Goal: Task Accomplishment & Management: Complete application form

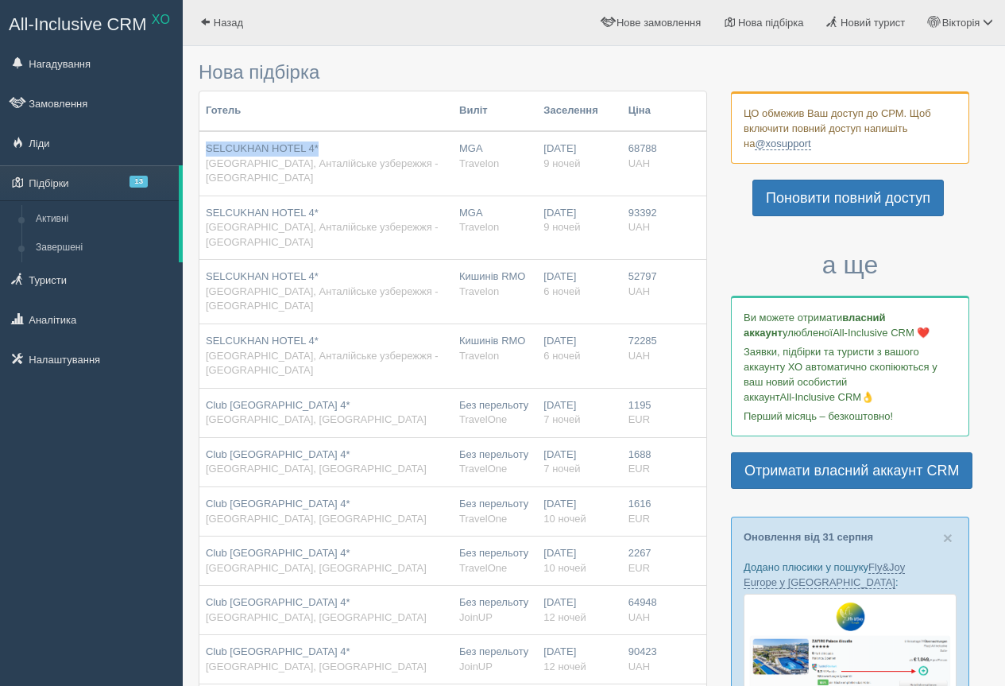
drag, startPoint x: 207, startPoint y: 134, endPoint x: 328, endPoint y: 141, distance: 121.7
click at [328, 141] on td "SELCUKHAN HOTEL 4* [GEOGRAPHIC_DATA], Анталійське узбережжя - [GEOGRAPHIC_DATA]" at bounding box center [325, 163] width 253 height 64
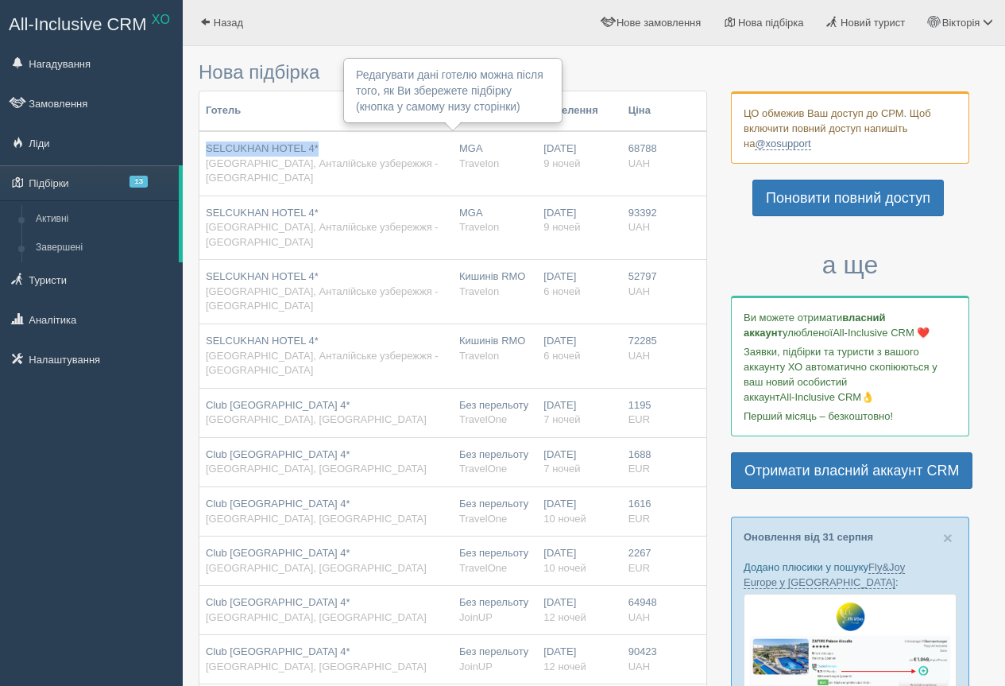
copy span "SELCUKHAN HOTEL 4*"
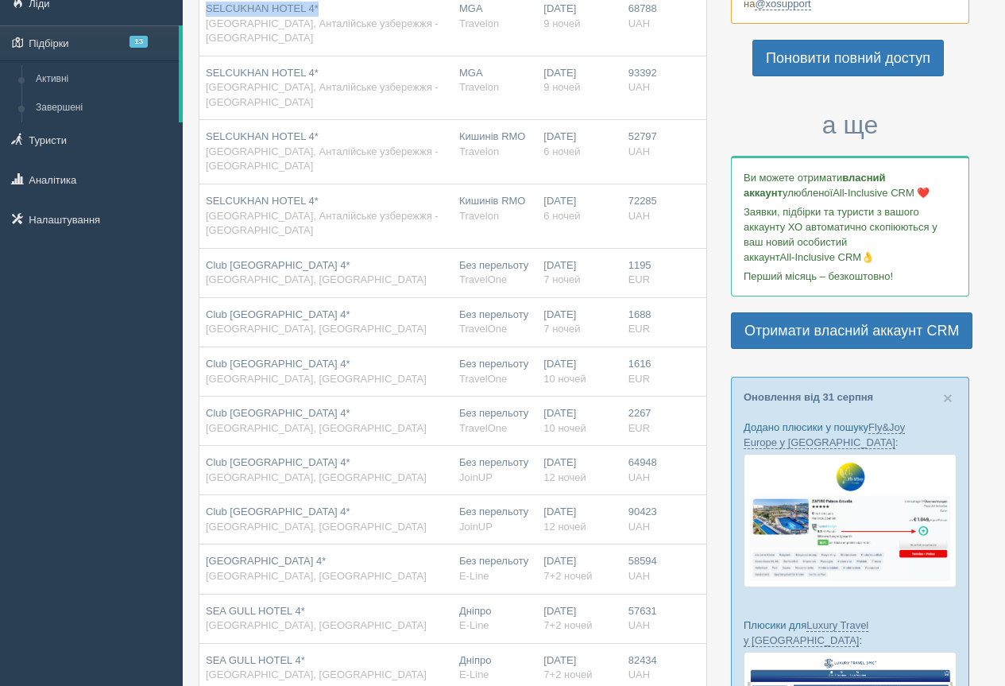
scroll to position [159, 0]
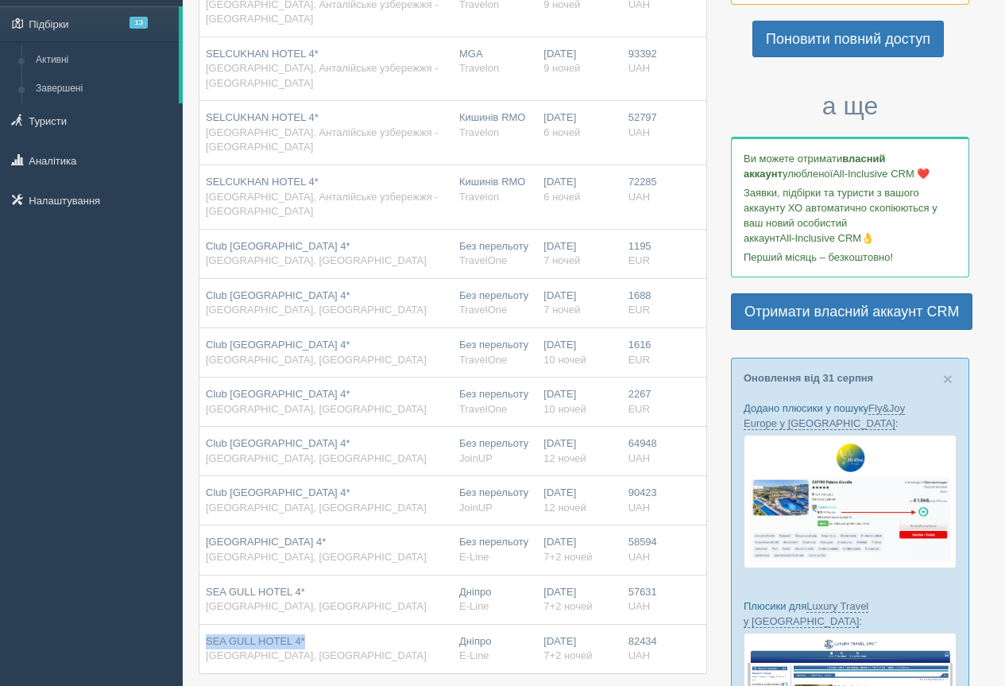
drag, startPoint x: 206, startPoint y: 567, endPoint x: 315, endPoint y: 573, distance: 109.8
click at [315, 624] on td "SEA GULL HOTEL 4* [GEOGRAPHIC_DATA], [GEOGRAPHIC_DATA]" at bounding box center [325, 648] width 253 height 49
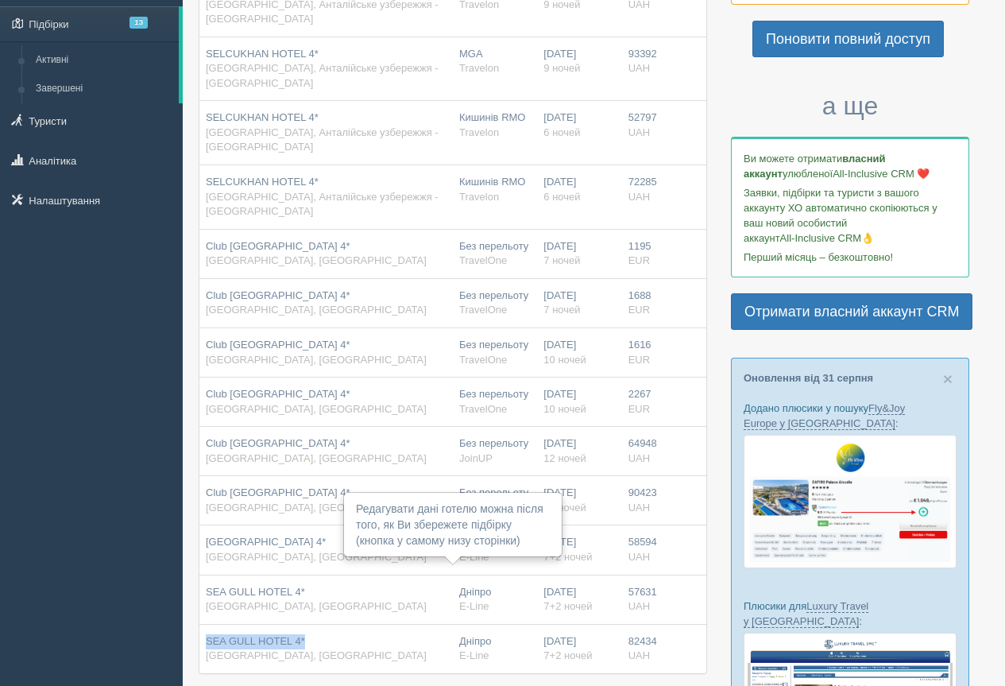
copy span "SEA GULL HOTEL 4*"
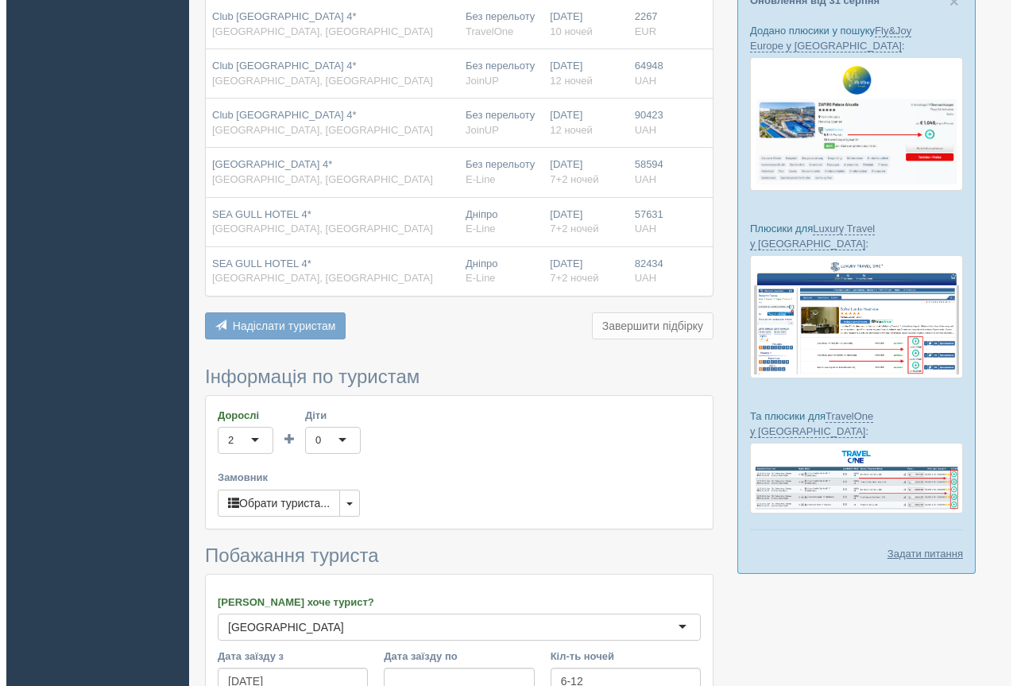
scroll to position [556, 0]
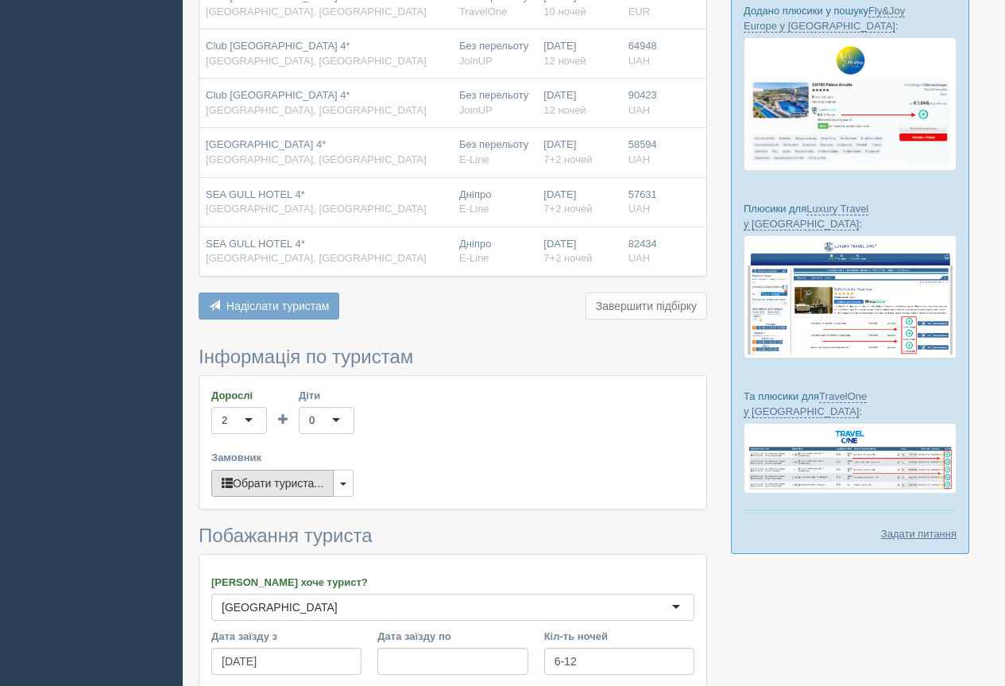
click at [267, 470] on button "Обрати туриста..." at bounding box center [272, 483] width 122 height 27
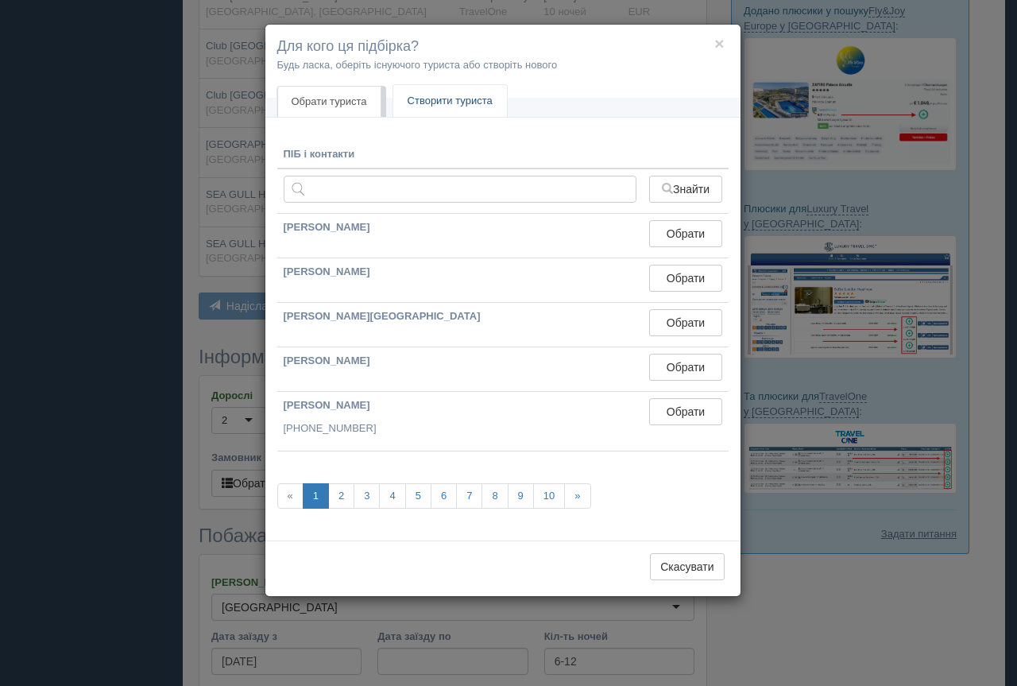
click at [477, 98] on link "Створити туриста" at bounding box center [450, 101] width 114 height 33
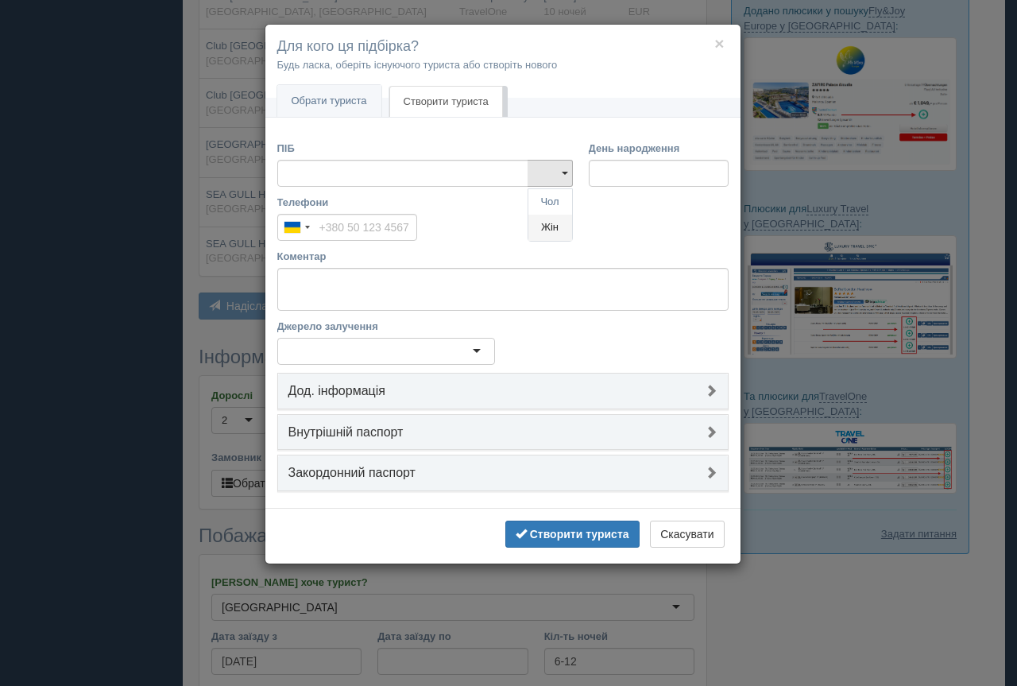
click at [551, 226] on link "Жін" at bounding box center [550, 227] width 44 height 26
type input "[PERSON_NAME] от Побегай"
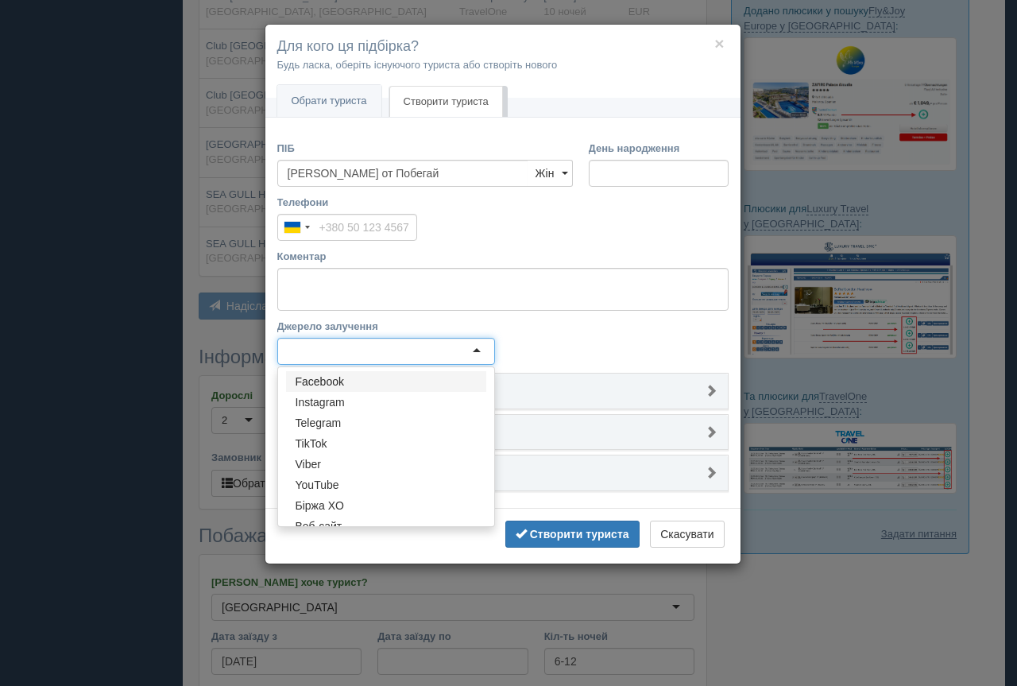
click at [480, 354] on div at bounding box center [386, 351] width 218 height 27
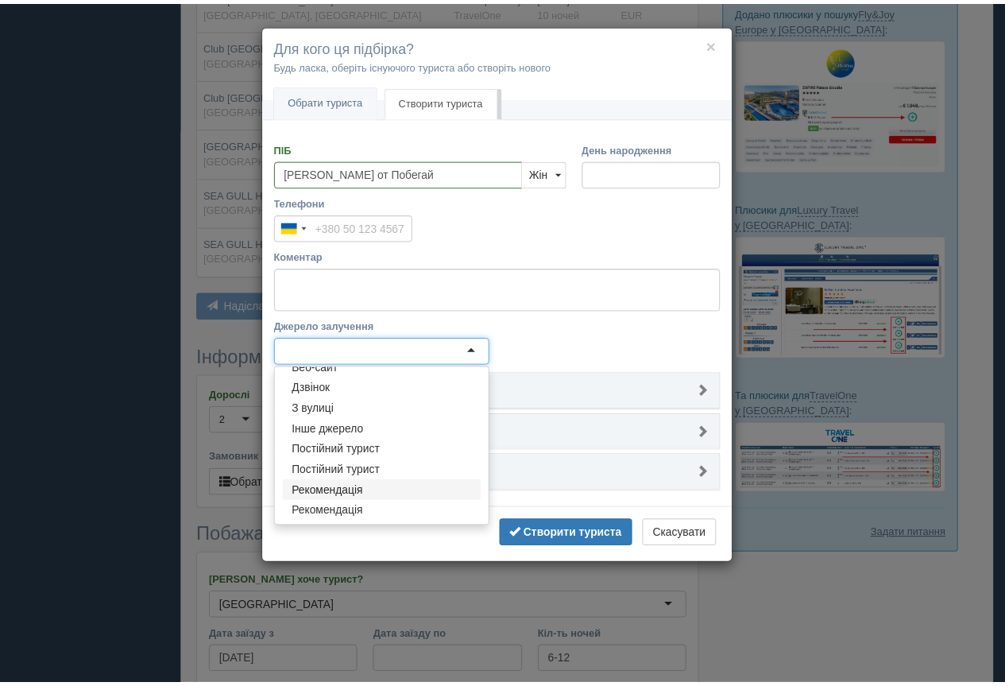
scroll to position [0, 0]
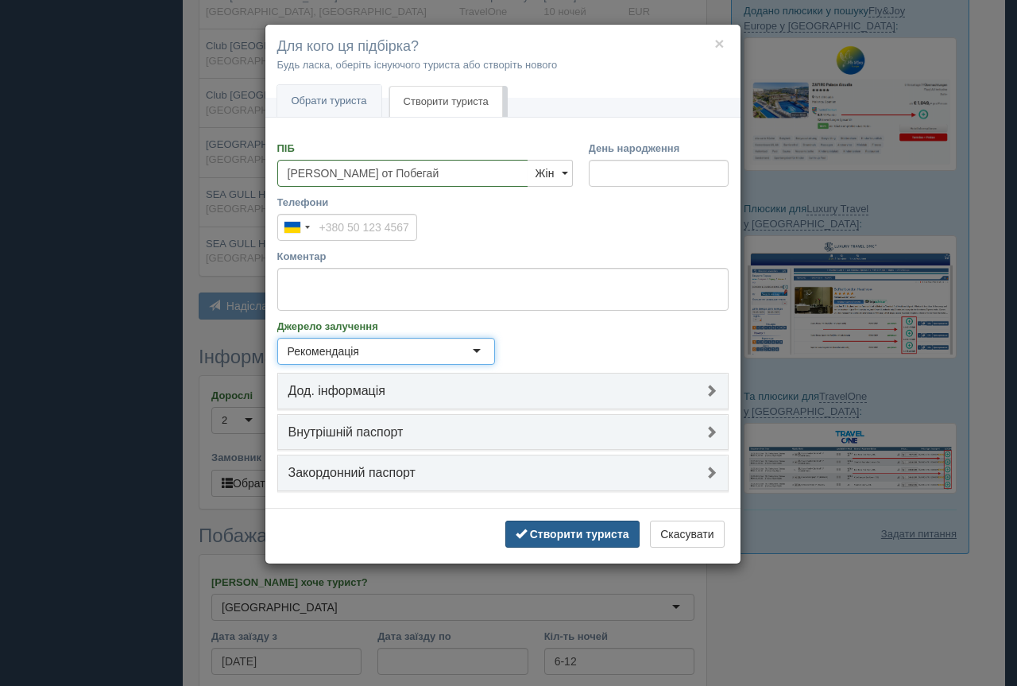
click at [572, 536] on b "Створити туриста" at bounding box center [579, 534] width 99 height 13
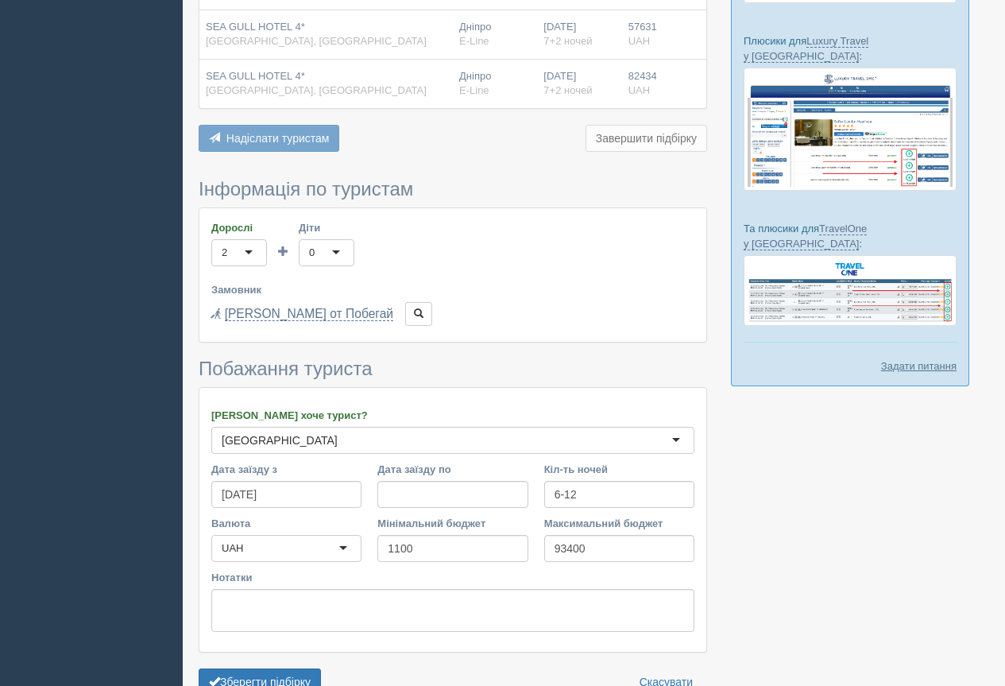
scroll to position [755, 0]
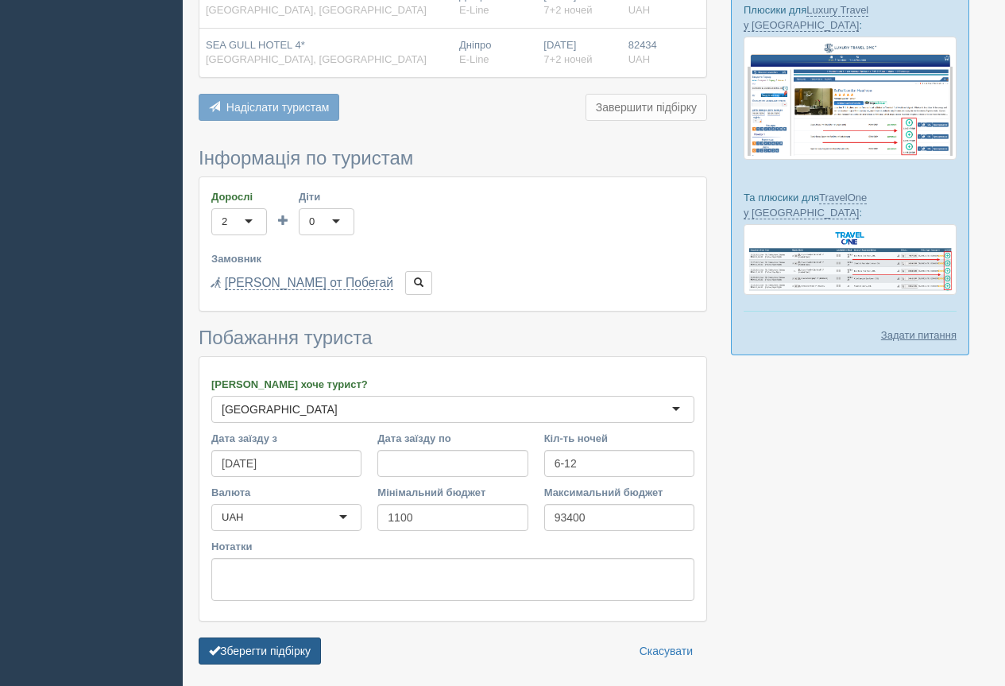
click at [303, 637] on button "Зберегти підбірку" at bounding box center [260, 650] width 122 height 27
